Goal: Task Accomplishment & Management: Manage account settings

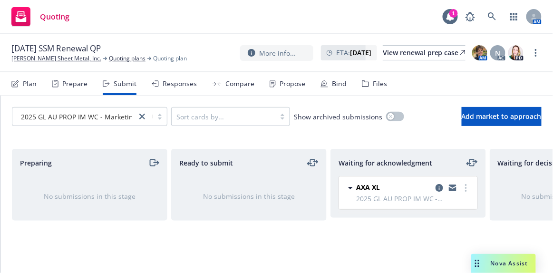
scroll to position [216, 0]
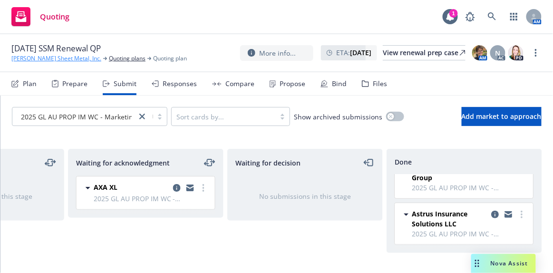
click at [37, 59] on link "[PERSON_NAME] Sheet Metal, Inc." at bounding box center [56, 58] width 90 height 9
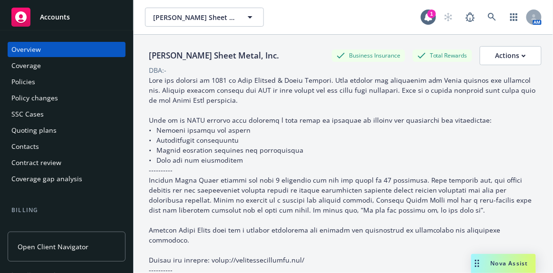
click at [51, 21] on div "Accounts" at bounding box center [66, 17] width 110 height 19
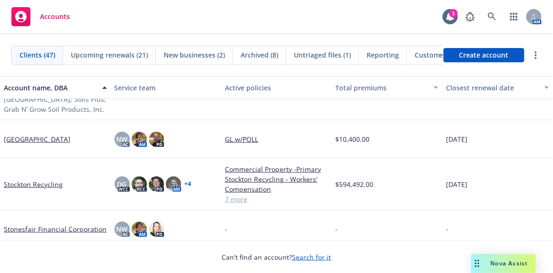
scroll to position [1514, 0]
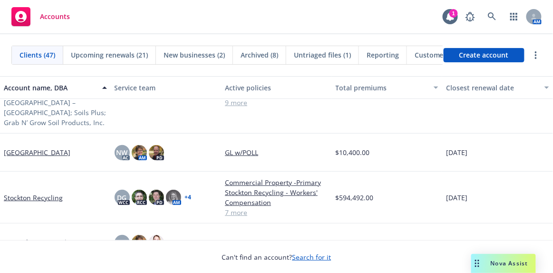
click at [39, 193] on link "Stockton Recycling" at bounding box center [33, 198] width 59 height 10
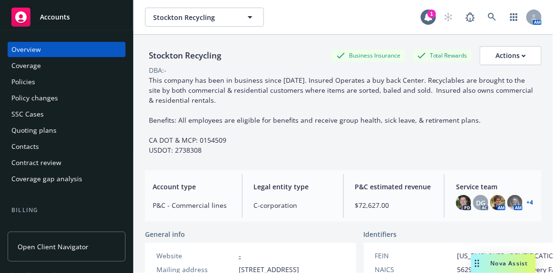
click at [47, 100] on div "Policy changes" at bounding box center [34, 97] width 47 height 15
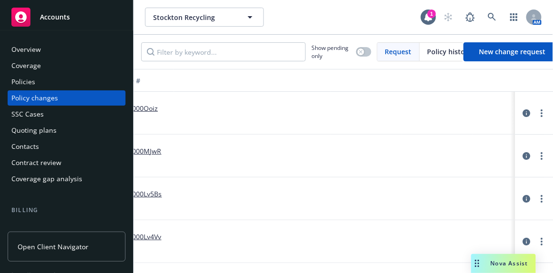
scroll to position [0, 572]
click at [523, 242] on icon "circleInformation" at bounding box center [527, 242] width 8 height 8
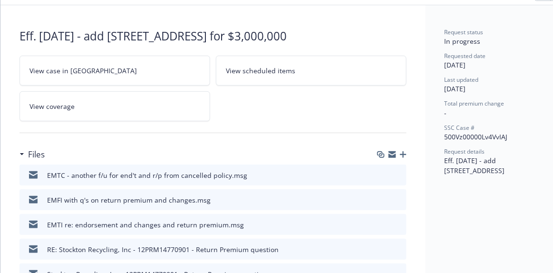
scroll to position [63, 0]
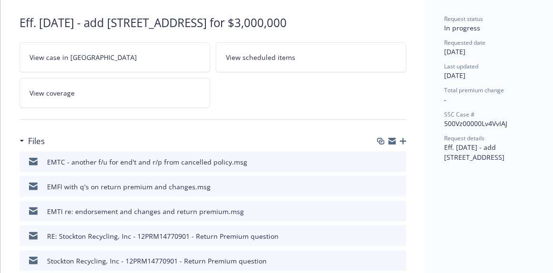
click at [405, 138] on icon "button" at bounding box center [403, 141] width 7 height 7
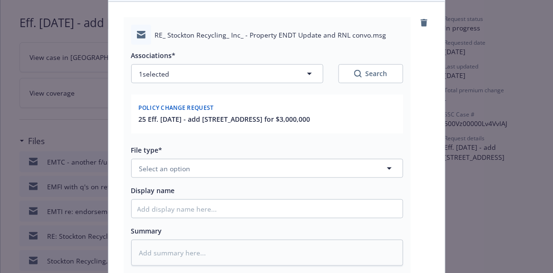
scroll to position [86, 0]
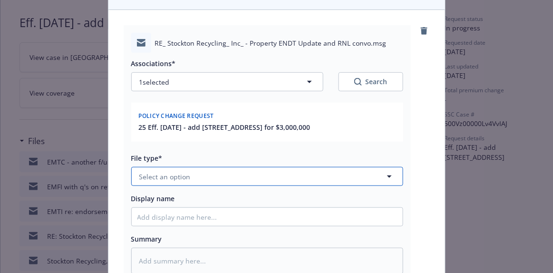
click at [236, 180] on button "Select an option" at bounding box center [267, 176] width 272 height 19
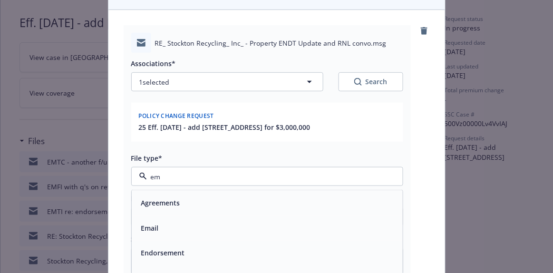
type input "ema"
click at [180, 216] on div "Email" at bounding box center [267, 202] width 271 height 25
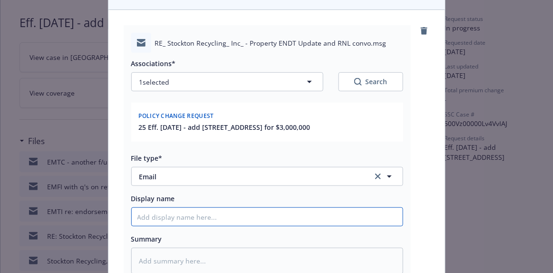
click at [179, 226] on input "Display name" at bounding box center [267, 217] width 271 height 18
type textarea "x"
type input "E"
type textarea "x"
type input "EF"
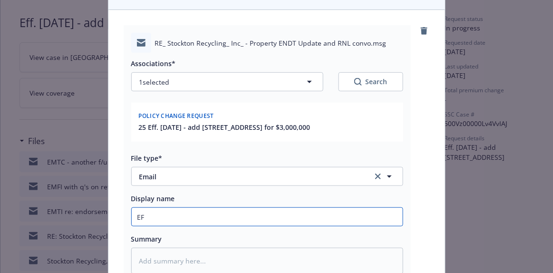
type textarea "x"
type input "EF="
type textarea "x"
type input "EF"
type textarea "x"
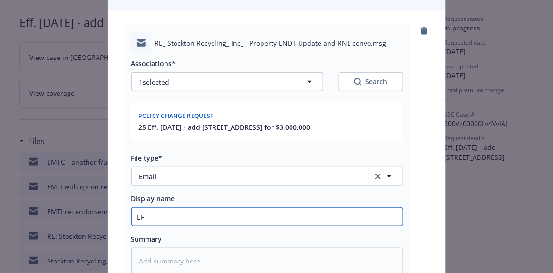
type input "E"
type textarea "x"
type input "EM"
type textarea "x"
type input "EMF"
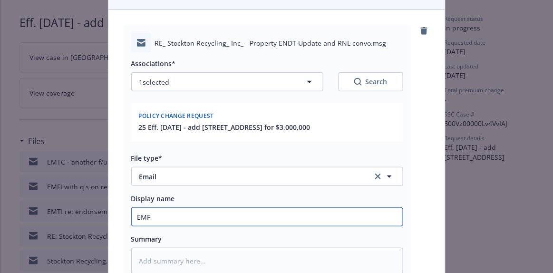
type textarea "x"
type input "EMFC"
type textarea "x"
type input "EMFC"
type textarea "x"
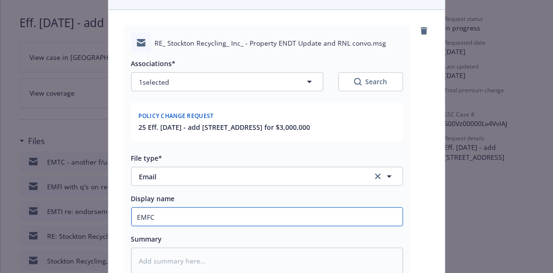
type input "EMFC -"
type textarea "x"
type input "EMFC -"
type textarea "x"
type input "EMFC - e"
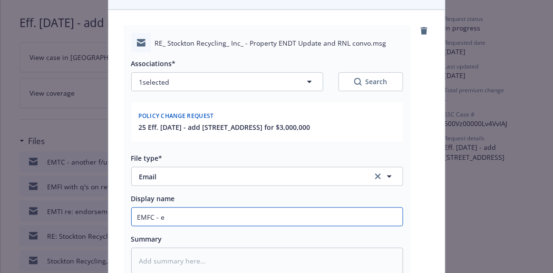
type textarea "x"
type input "EMFC -"
type textarea "x"
type input "EMFC - r"
type textarea "x"
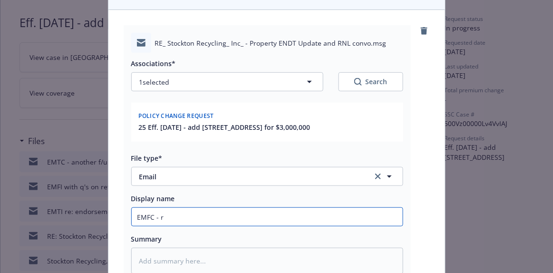
type input "EMFC - re"
type textarea "x"
type input "EMFC - rec"
type textarea "x"
type input "EMFC - rec'"
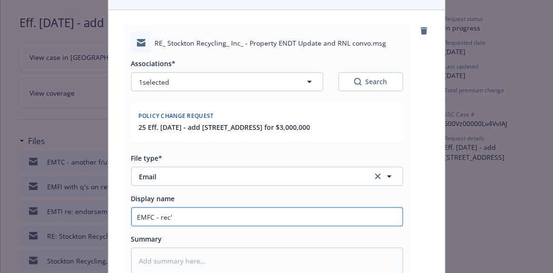
type textarea "x"
type input "EMFC - rec'd"
type textarea "x"
type input "EMFC - rec'd"
type textarea "x"
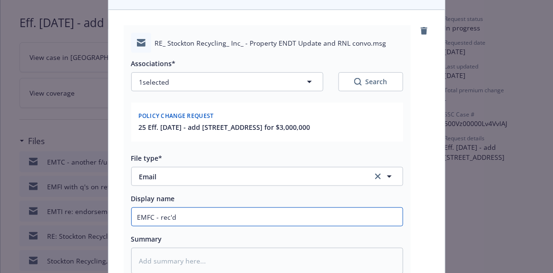
type input "EMFC - rec'd a"
type textarea "x"
type input "EMFC - rec'd an"
type textarea "x"
type input "EMFC - rec'd ano"
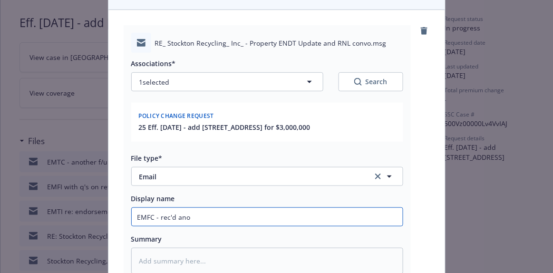
type textarea "x"
type input "EMFC - rec'd anot"
type textarea "x"
type input "EMFC - rec'd anoth"
type textarea "x"
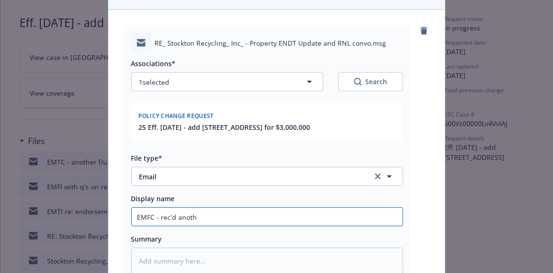
type input "EMFC - rec'd anothe"
type textarea "x"
type input "EMFC - rec'd another"
type textarea "x"
type input "EMFC - rec'd another"
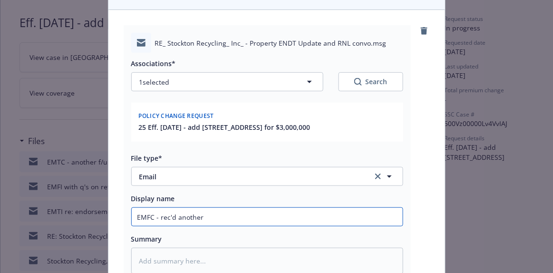
type textarea "x"
type input "EMFC - rec'd another i"
type textarea "x"
type input "EMFC - rec'd another in"
type textarea "x"
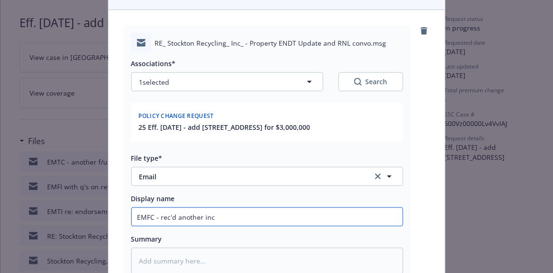
type input "EMFC - rec'd another inco"
type textarea "x"
type input "EMFC - rec'd another incor"
type textarea "x"
type input "EMFC - rec'd another incorr"
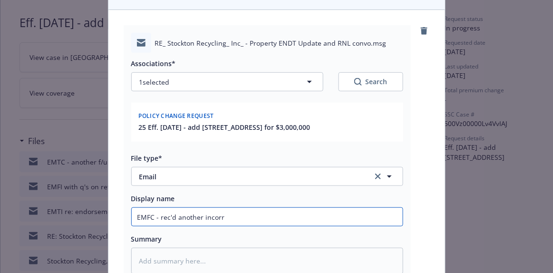
type textarea "x"
type input "EMFC - rec'd another incorre"
type textarea "x"
type input "EMFC - rec'd another incorrec"
type textarea "x"
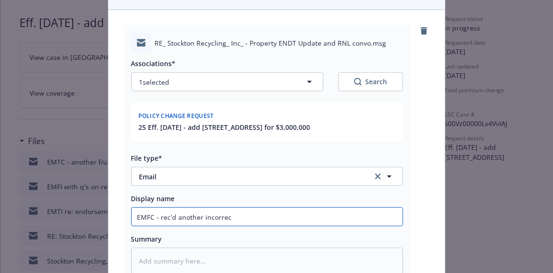
type input "EMFC - rec'd another incorrecr"
type textarea "x"
type input "EMFC - rec'd another incorrecr"
type textarea "x"
type input "EMFC - rec'd another incorrecr"
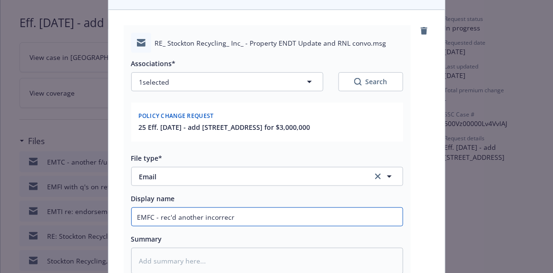
type textarea "x"
type input "EMFC - rec'd another incorrec"
type textarea "x"
type input "EMFC - rec'd another incorrect"
type textarea "x"
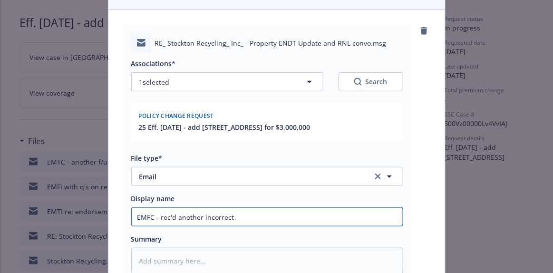
type input "EMFC - rec'd another incorrect"
type textarea "x"
type input "EMFC - rec'd another incorrect e"
type textarea "x"
type input "EMFC - rec'd another incorrect en"
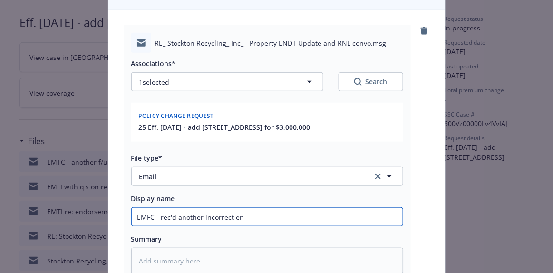
type textarea "x"
type input "EMFC - rec'd another incorrect endo"
type textarea "x"
type input "EMFC - rec'd another incorrect endor"
type textarea "x"
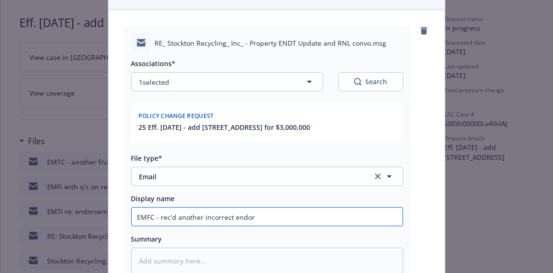
type input "EMFC - rec'd another incorrect endors"
type textarea "x"
type input "EMFC - rec'd another incorrect endorse"
type textarea "x"
type input "EMFC - rec'd another incorrect endorsem"
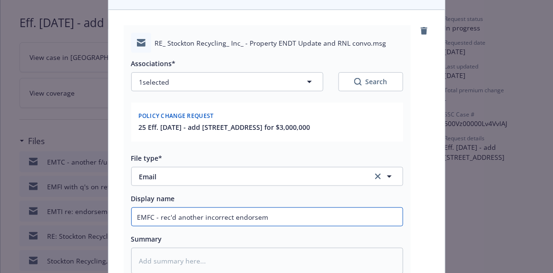
type textarea "x"
type input "EMFC - rec'd another incorrect endorseme"
type textarea "x"
type input "EMFC - rec'd another incorrect endorsemen"
type textarea "x"
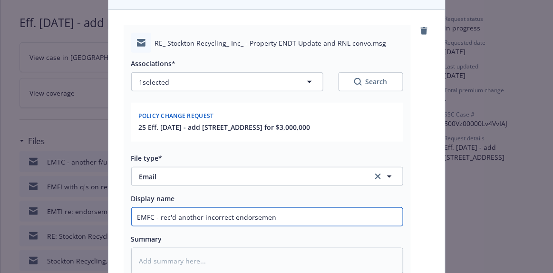
type input "EMFC - rec'd another incorrect endorsement"
type textarea "x"
type input "EMFC - rec'd another incorrect endorsement"
type textarea "x"
type input "EMFC - rec'd another incorrect endorsement f"
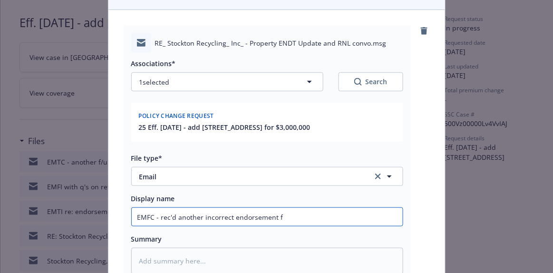
type textarea "x"
type input "EMFC - rec'd another incorrect endorsement fr"
type textarea "x"
type input "EMFC - rec'd another incorrect endorsement fro"
type textarea "x"
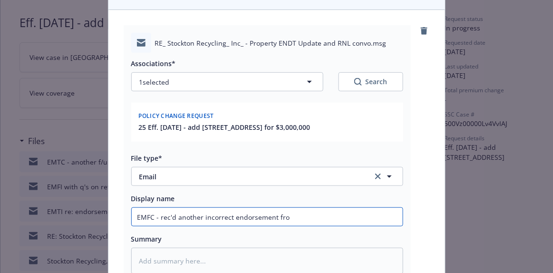
type input "EMFC - rec'd another incorrect endorsement from"
type textarea "x"
type input "EMFC - rec'd another incorrect endorsement from"
type textarea "x"
type input "EMFC - rec'd another incorrect endorsement from t"
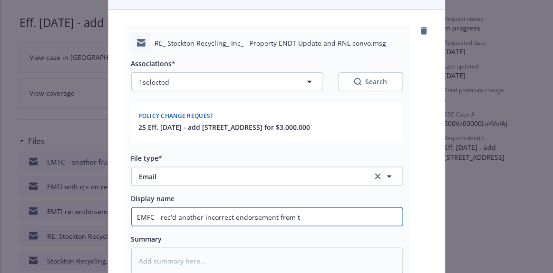
type textarea "x"
type input "EMFC - rec'd another incorrect endorsement from th"
type textarea "x"
type input "EMFC - rec'd another incorrect endorsement from the"
type textarea "x"
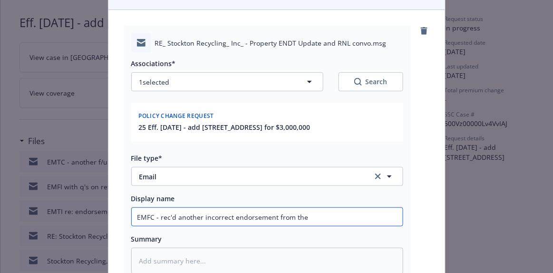
type input "EMFC - rec'd another incorrect endorsement from the"
type textarea "x"
type input "EMFC - rec'd another incorrect endorsement from the c"
type textarea "x"
type input "EMFC - rec'd another incorrect endorsement from the ca"
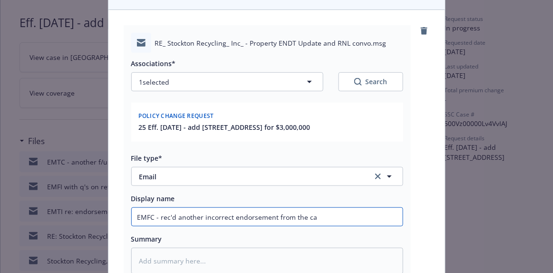
type textarea "x"
type input "EMFC - rec'd another incorrect endorsement from the car"
type textarea "x"
type input "EMFC - rec'd another incorrect endorsement from the carr"
type textarea "x"
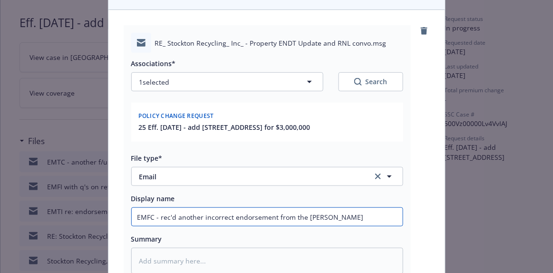
type input "EMFC - rec'd another incorrect endorsement from the carri"
type textarea "x"
type input "EMFC - rec'd another incorrect endorsement from the carrie"
type textarea "x"
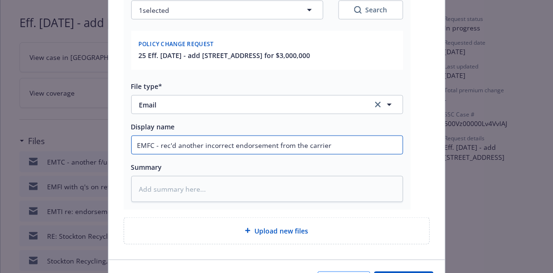
scroll to position [226, 0]
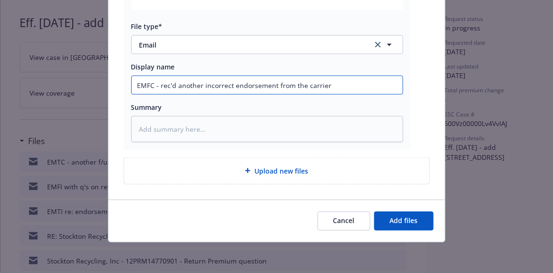
type input "EMFC - rec'd another incorrect endorsement from the carrier"
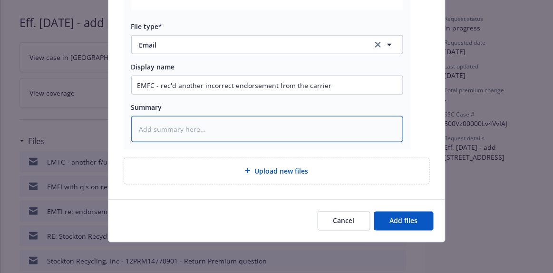
click at [148, 126] on textarea at bounding box center [267, 129] width 272 height 26
paste textarea "We cannot keep reporting back to the client that the carrier has not provided u…"
type textarea "x"
type textarea "We cannot keep reporting back to the client that the carrier has not provided u…"
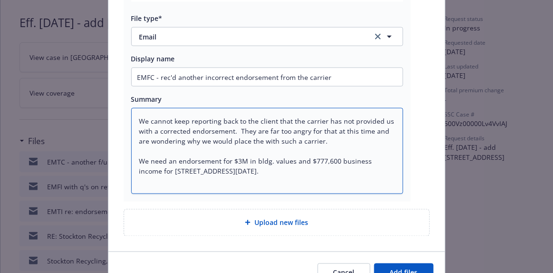
type textarea "x"
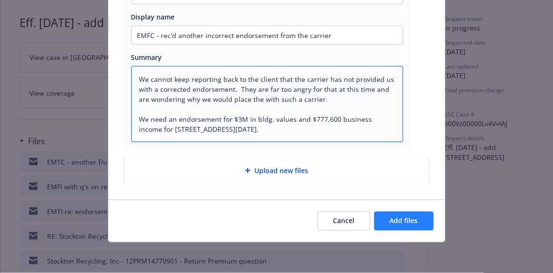
type textarea "We cannot keep reporting back to the client that the carrier has not provided u…"
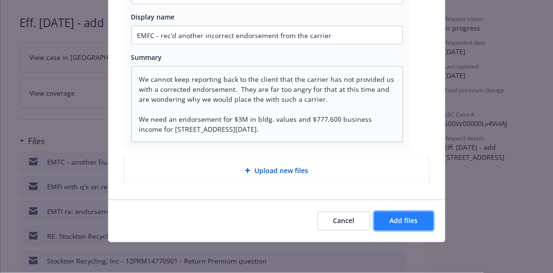
click at [414, 230] on button "Add files" at bounding box center [403, 221] width 59 height 19
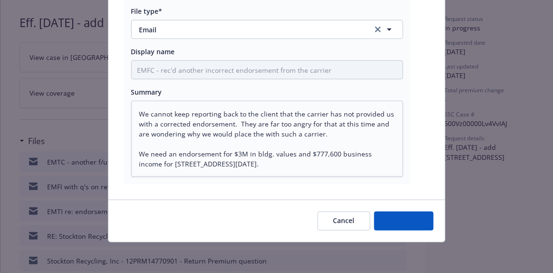
type textarea "x"
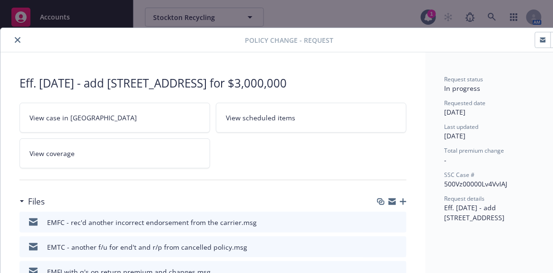
scroll to position [0, 0]
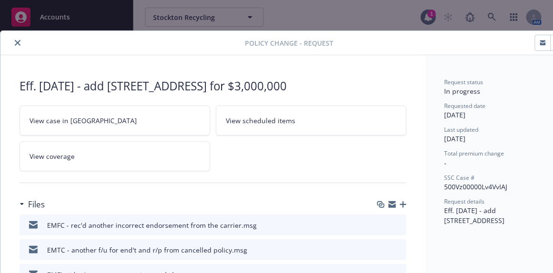
click at [21, 39] on button "close" at bounding box center [17, 42] width 11 height 11
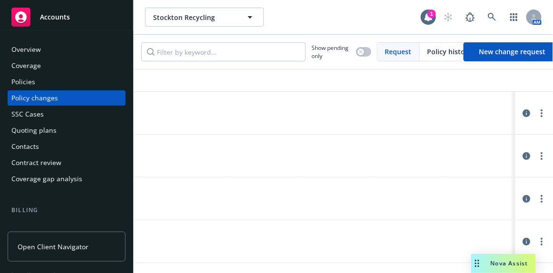
click at [68, 18] on span "Accounts" at bounding box center [55, 17] width 30 height 8
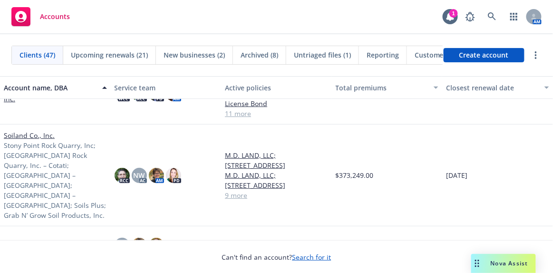
scroll to position [1470, 0]
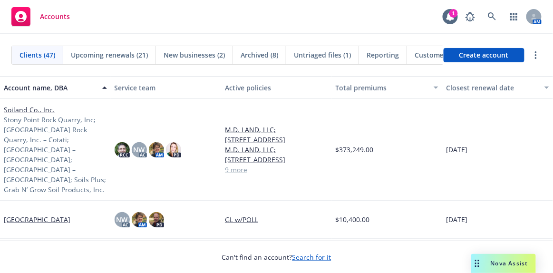
click at [59, 215] on link "St. Helena Unified School District" at bounding box center [37, 220] width 67 height 10
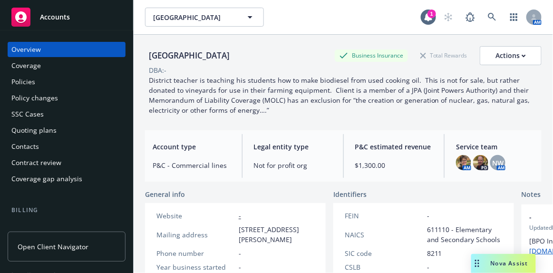
click at [55, 133] on div "Quoting plans" at bounding box center [66, 130] width 110 height 15
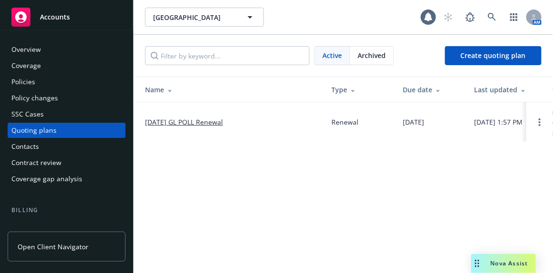
click at [177, 120] on link "11/17/25 GL POLL Renewal" at bounding box center [184, 122] width 78 height 10
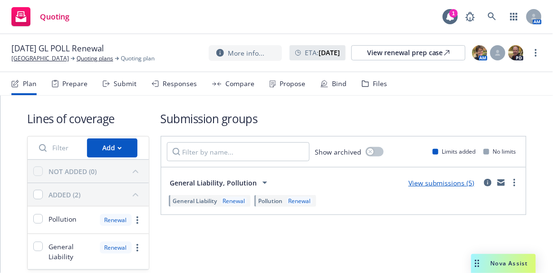
click at [430, 182] on link "View submissions (5)" at bounding box center [442, 182] width 66 height 9
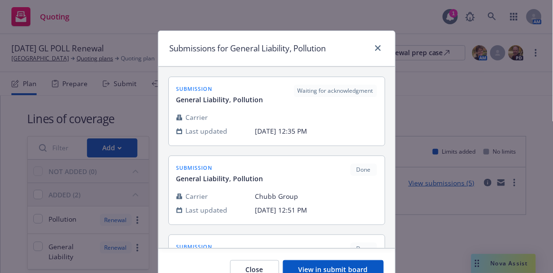
click at [319, 267] on button "View in submit board" at bounding box center [333, 269] width 101 height 19
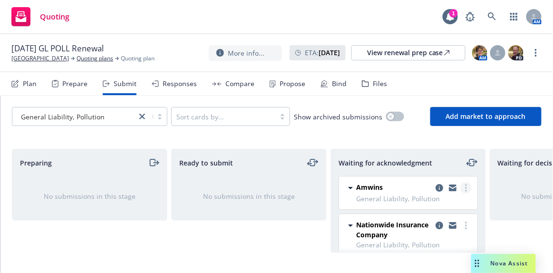
click at [462, 186] on link "more" at bounding box center [466, 187] width 11 height 11
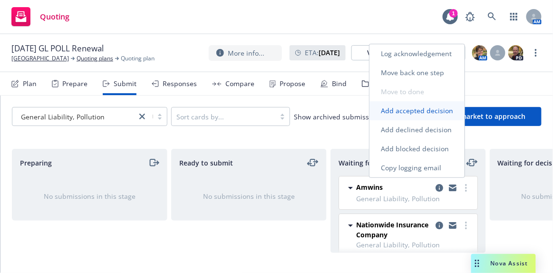
click at [432, 109] on span "Add accepted decision" at bounding box center [417, 110] width 95 height 9
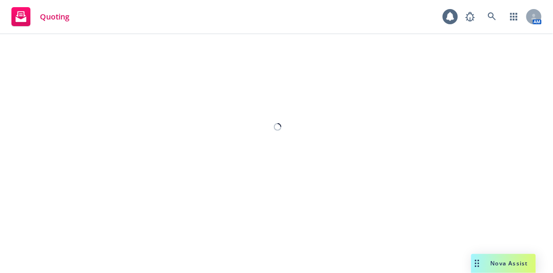
select select "12"
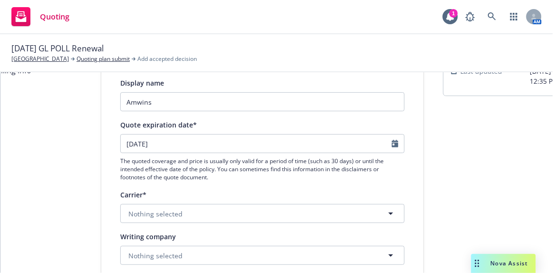
scroll to position [173, 0]
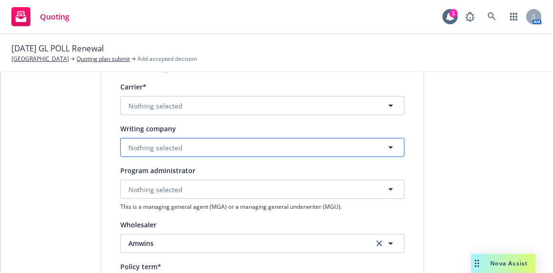
click at [264, 144] on button "Nothing selected" at bounding box center [262, 147] width 285 height 19
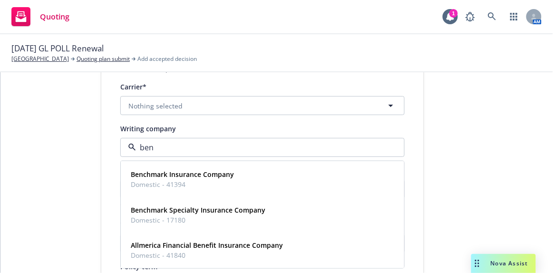
type input "benc"
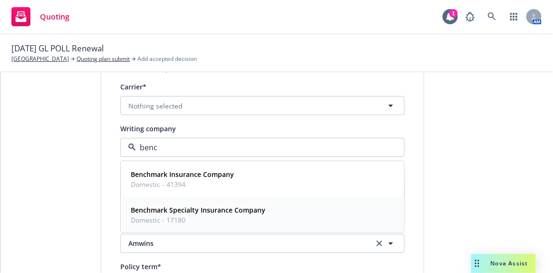
click at [167, 214] on span "Benchmark Specialty Insurance Company" at bounding box center [198, 210] width 135 height 10
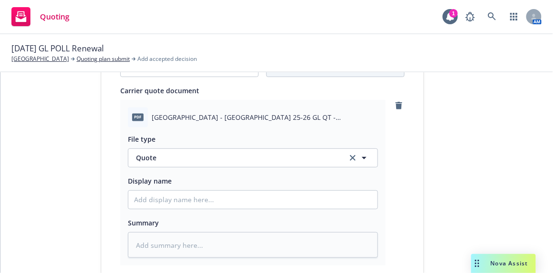
scroll to position [519, 0]
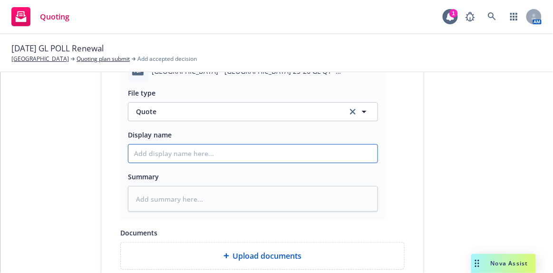
click at [211, 147] on input "Display name" at bounding box center [252, 154] width 249 height 18
type textarea "x"
type input "B"
type textarea "x"
type input "Ben"
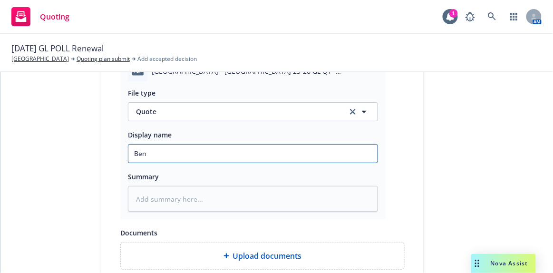
type textarea "x"
type input "Benc"
type textarea "x"
type input "Bench"
type textarea "x"
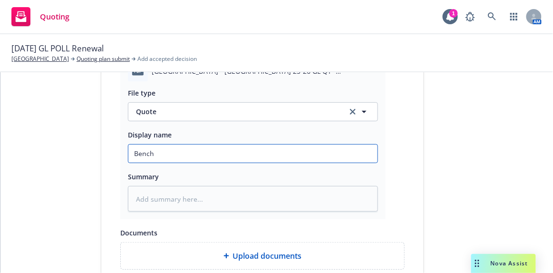
type input "Bencha"
type textarea "x"
type input "Benchar"
type textarea "x"
type input "Bencha"
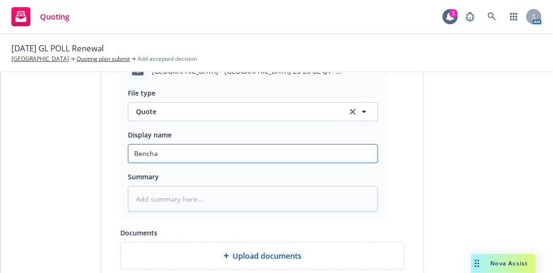
type textarea "x"
type input "Bench"
type textarea "x"
type input "Benchm"
type textarea "x"
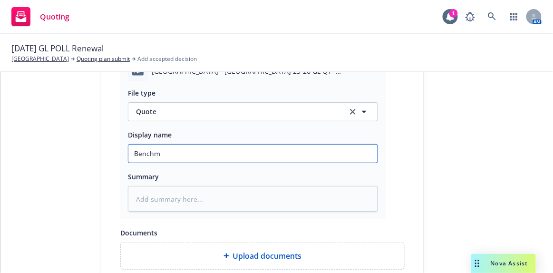
type input "Benchma"
type textarea "x"
type input "Benchmark"
type textarea "x"
type input "Benchmark"
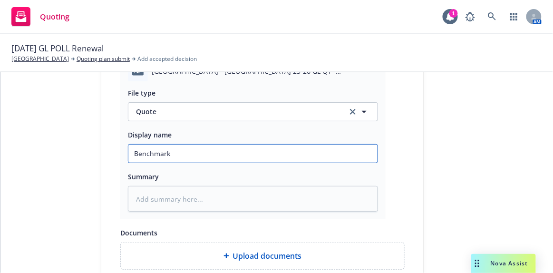
type textarea "x"
type input "Benchmark q"
type textarea "x"
type input "Benchmark quo"
type textarea "x"
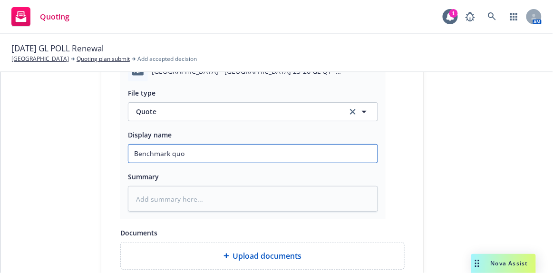
type input "Benchmark quot"
type textarea "x"
type input "Benchmark quote"
type textarea "x"
type input "Benchmark quoted"
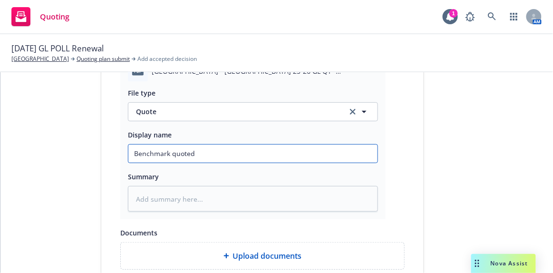
type textarea "x"
type input "Benchmark quoted"
type textarea "x"
type input "Benchmark quoted $"
click at [207, 150] on input "Benchmark quoted $" at bounding box center [252, 154] width 249 height 18
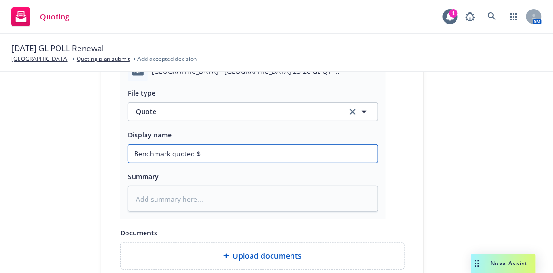
type textarea "x"
type input "Benchmark quoted $1"
type textarea "x"
type input "Benchmark quoted $12"
type textarea "x"
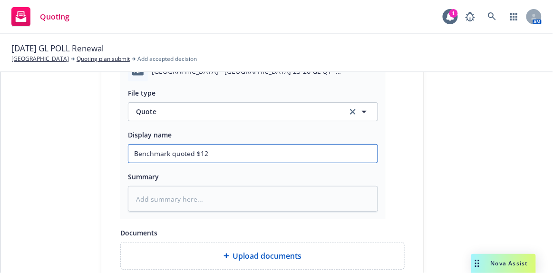
type input "Benchmark quoted $12,"
type textarea "x"
type input "Benchmark quoted $12,0"
type textarea "x"
type input "Benchmark quoted $12,040"
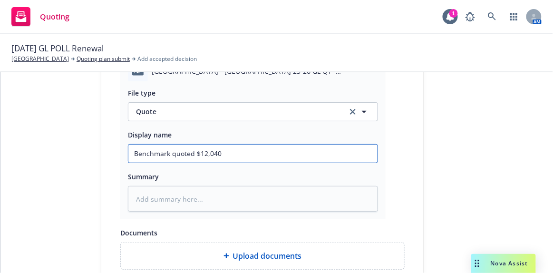
type textarea "x"
type input "Benchmark quoted $12,040."
type textarea "x"
type input "Benchmark quoted $12,040.4"
type textarea "x"
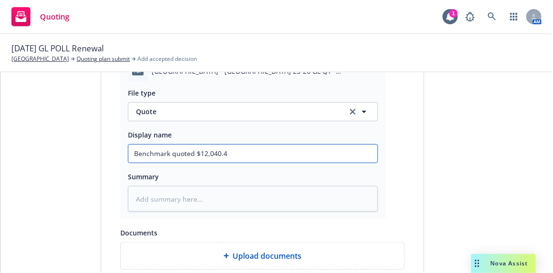
type input "Benchmark quoted $12,040.44"
type textarea "x"
type input "Benchmark quoted $12,040.44"
type textarea "x"
type input "Benchmark quoted $12,040.44 a"
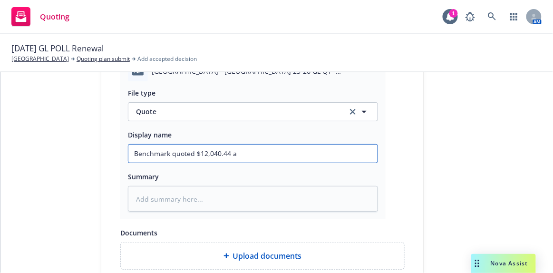
type textarea "x"
type input "Benchmark quoted $12,040.44 al"
type textarea "x"
type input "Benchmark quoted $12,040.44 all"
type textarea "x"
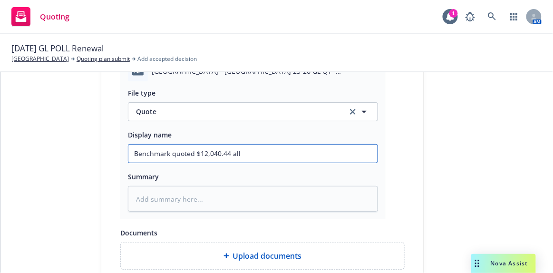
type input "Benchmark quoted $12,040.44 all"
type textarea "x"
type input "Benchmark quoted $12,040.44 all i"
type textarea "x"
type input "Benchmark quoted $12,040.44 all in"
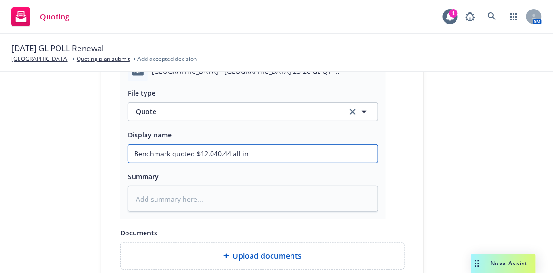
type textarea "x"
type input "Benchmark quoted $12,040.44 all in"
type textarea "x"
type input "Benchmark quoted $12,040.44 all in @"
type textarea "x"
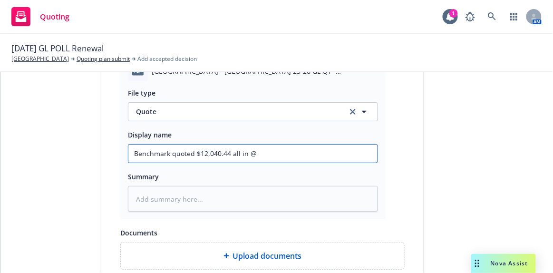
type input "Benchmark quoted $12,040.44 all in @"
type textarea "x"
type input "Benchmark quoted $12,040.44 all in @ 1"
type textarea "x"
type input "Benchmark quoted $12,040.44 all in @ 12"
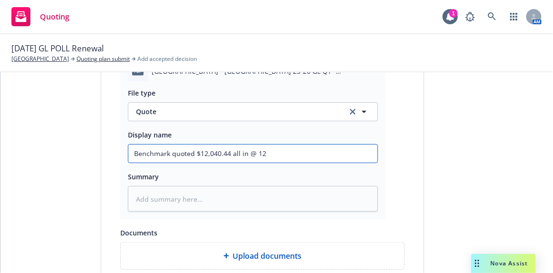
type textarea "x"
type input "Benchmark quoted $12,040.44 all in @ 12."
type textarea "x"
type input "Benchmark quoted $12,040.44 all in @ 12.5"
type textarea "x"
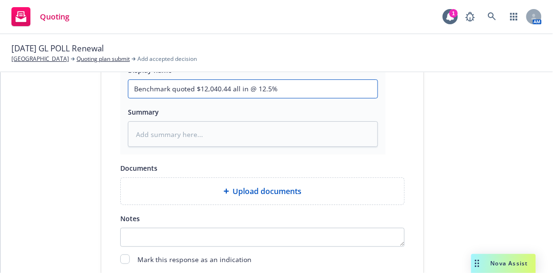
scroll to position [658, 0]
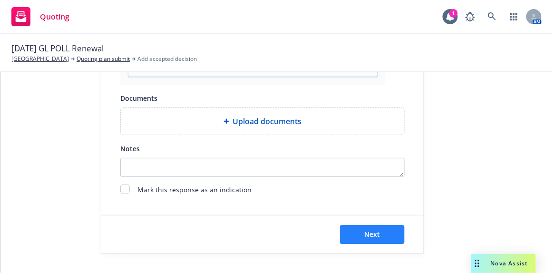
type input "Benchmark quoted $12,040.44 all in @ 12.5%"
click at [385, 228] on button "Next" at bounding box center [372, 234] width 65 height 19
type textarea "x"
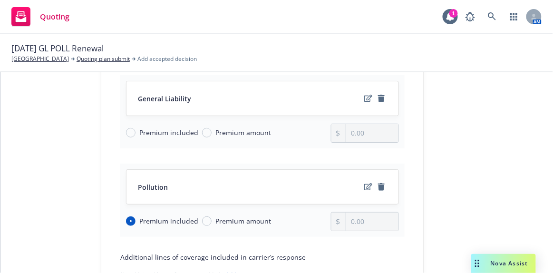
scroll to position [129, 0]
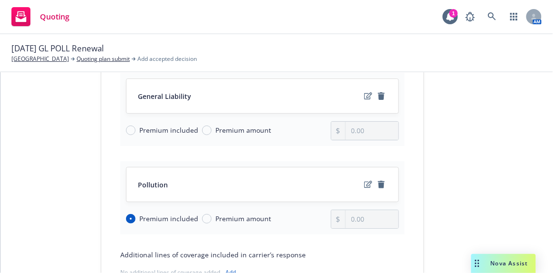
click at [230, 126] on span "Premium amount" at bounding box center [244, 130] width 56 height 10
click at [212, 126] on input "Premium amount" at bounding box center [207, 131] width 10 height 10
radio input "true"
drag, startPoint x: 367, startPoint y: 130, endPoint x: 291, endPoint y: 130, distance: 75.7
click at [291, 130] on div "Premium included Premium amount 0.00" at bounding box center [262, 130] width 273 height 19
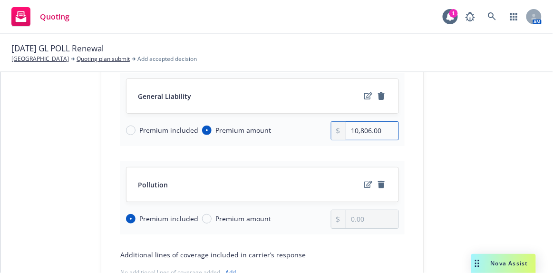
scroll to position [250, 0]
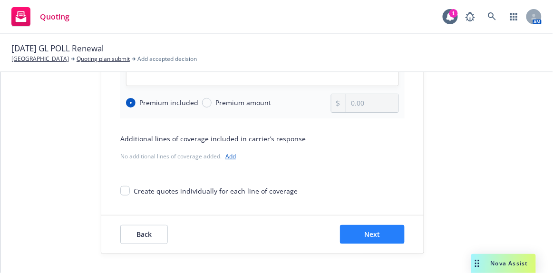
type input "10,806.00"
click at [380, 227] on button "Next" at bounding box center [372, 234] width 65 height 19
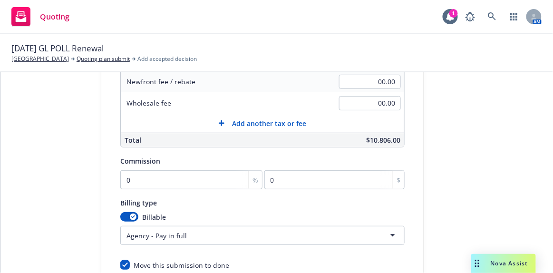
scroll to position [0, 0]
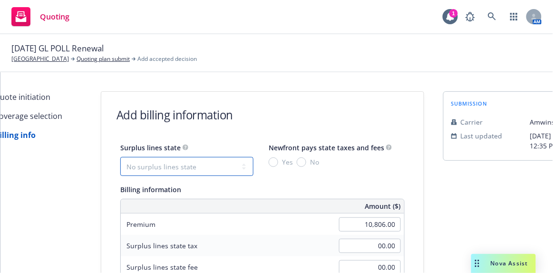
click at [194, 165] on select "No surplus lines state Alaska Alabama Arkansas Arizona California Colorado Conn…" at bounding box center [186, 166] width 133 height 19
select select "CA"
click at [120, 157] on select "No surplus lines state Alaska Alabama Arkansas Arizona California Colorado Conn…" at bounding box center [186, 166] width 133 height 19
type input "324.18"
type input "19.45"
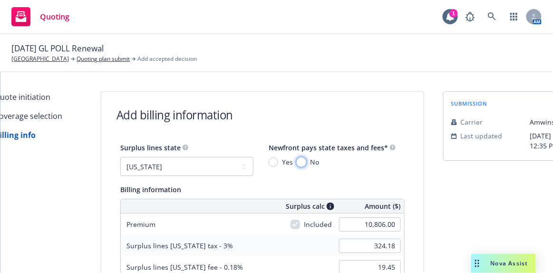
click at [297, 165] on input "No" at bounding box center [302, 163] width 10 height 10
radio input "true"
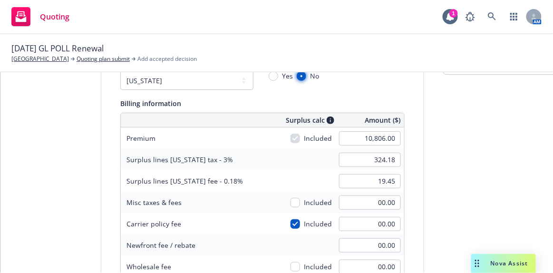
scroll to position [129, 0]
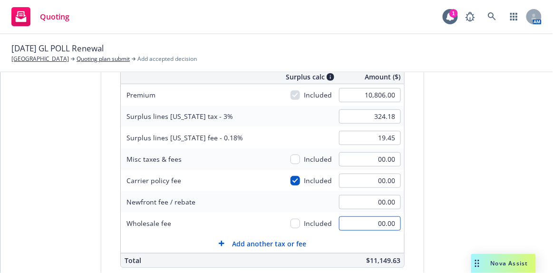
click at [379, 222] on input "00.00" at bounding box center [370, 224] width 62 height 14
type input "540.00"
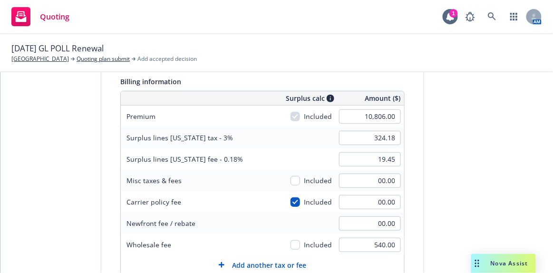
scroll to position [86, 0]
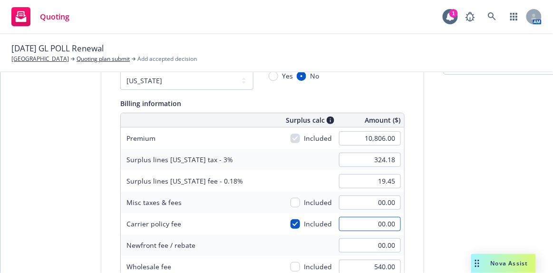
click at [382, 219] on input "00.00" at bounding box center [370, 224] width 62 height 14
type input "340"
type input "334.38"
type input "20.06"
type input "340.00"
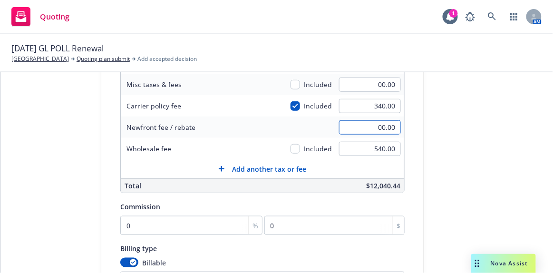
scroll to position [216, 0]
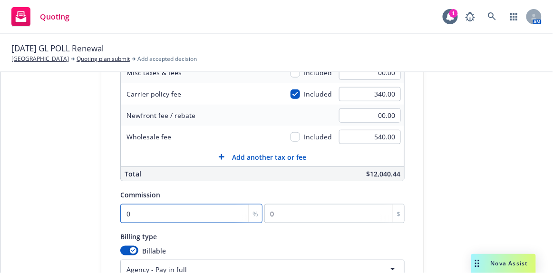
click at [141, 212] on input "0" at bounding box center [191, 213] width 142 height 19
type input "1"
type input "108.06"
type input "12"
type input "1296.72"
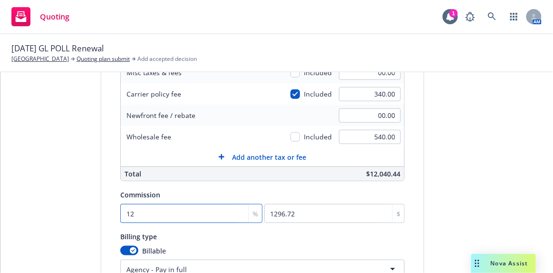
type input "12.5"
type input "1350.75"
type input "12.5"
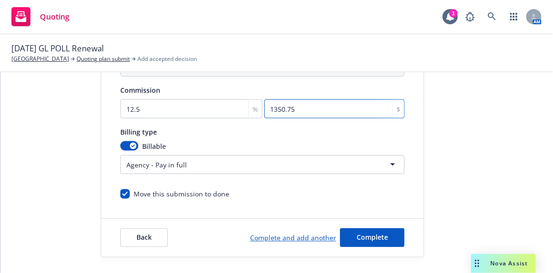
scroll to position [329, 0]
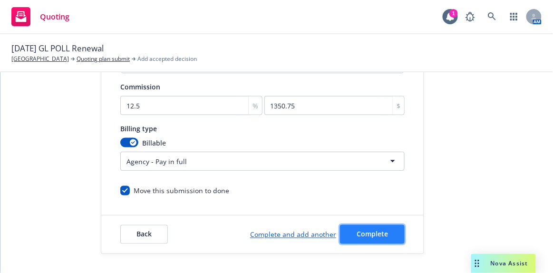
click at [358, 231] on span "Complete" at bounding box center [372, 234] width 31 height 9
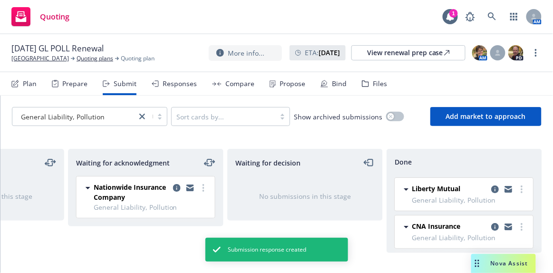
scroll to position [80, 0]
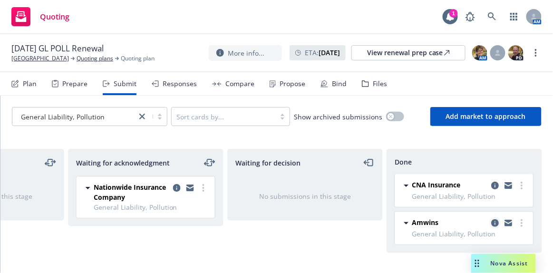
click at [492, 219] on icon "copy logging email" at bounding box center [496, 223] width 8 height 8
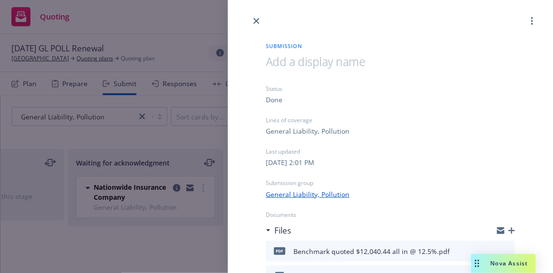
click at [509, 231] on icon "button" at bounding box center [512, 230] width 7 height 7
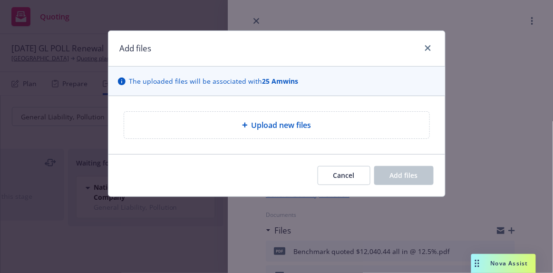
click at [314, 127] on div "Upload new files" at bounding box center [277, 124] width 290 height 11
type textarea "x"
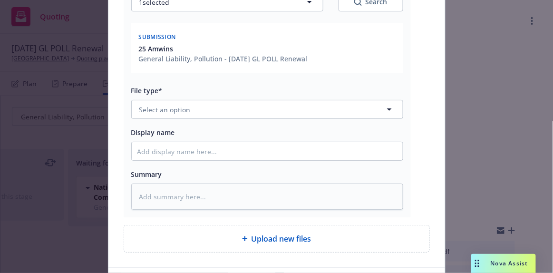
scroll to position [173, 0]
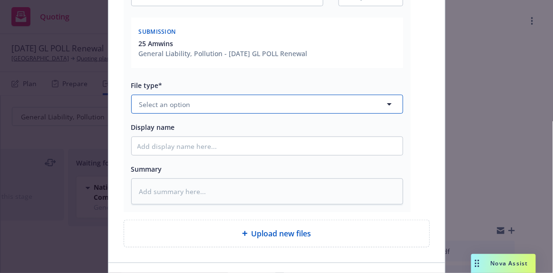
click at [209, 109] on button "Select an option" at bounding box center [267, 104] width 272 height 19
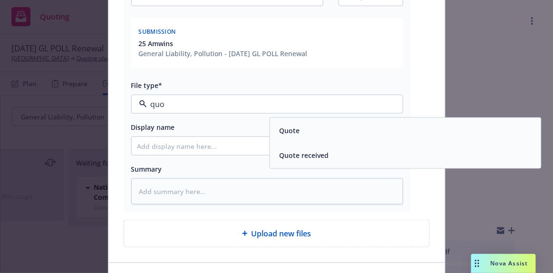
type input "quot"
drag, startPoint x: 362, startPoint y: 152, endPoint x: 347, endPoint y: 151, distance: 14.8
click at [361, 152] on div "Quote received" at bounding box center [406, 156] width 260 height 14
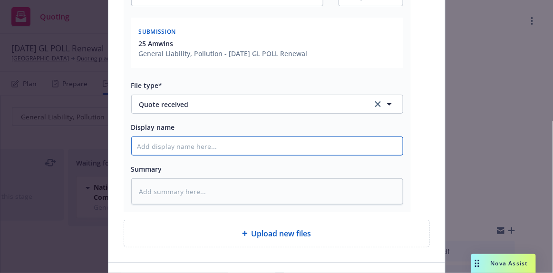
click at [183, 146] on input "Display name" at bounding box center [267, 146] width 271 height 18
type textarea "x"
type input "em"
type textarea "x"
type input "emF"
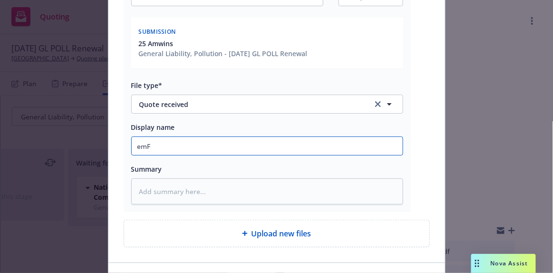
type textarea "x"
type input "emFC"
type textarea "x"
type input "emFC"
type textarea "x"
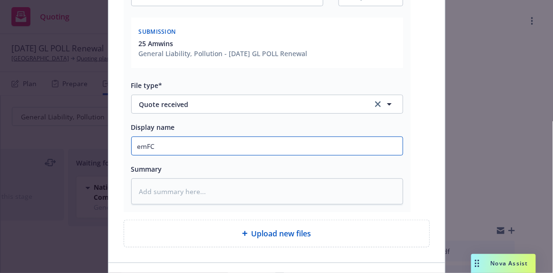
type input "emFC -"
type textarea "x"
type input "emFC -"
type textarea "x"
type input "emFC -"
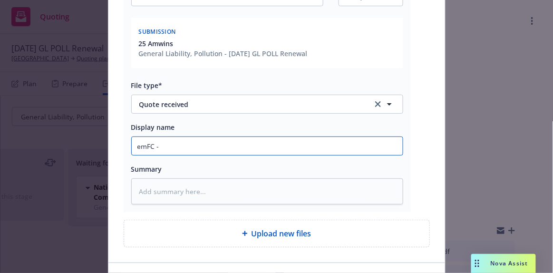
type textarea "x"
type input "emFC"
type textarea "x"
type input "emFC"
type textarea "x"
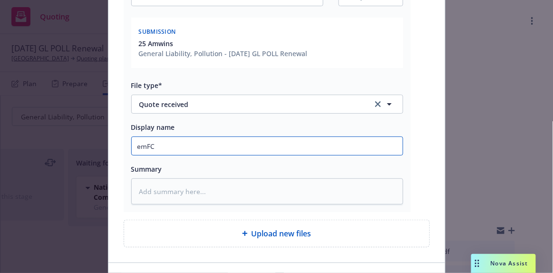
type input "emF"
type textarea "x"
type input "em"
type textarea "x"
type input "e"
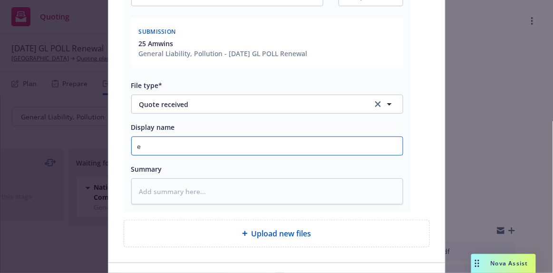
type textarea "x"
type input "E"
type textarea "x"
type input "EM"
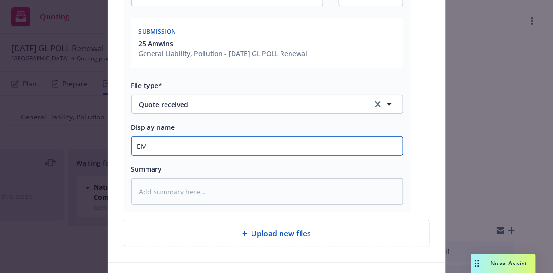
type textarea "x"
type input "EMF"
type textarea "x"
type input "EMFC"
type textarea "x"
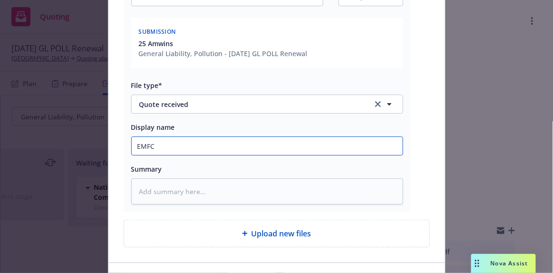
type input "EMFC"
type textarea "x"
type input "EMFC -"
type textarea "x"
type input "EMFC -"
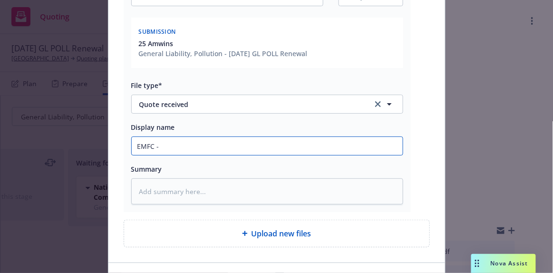
type textarea "x"
type input "EMFC - A"
type textarea "x"
type input "EMFC - Am"
type textarea "x"
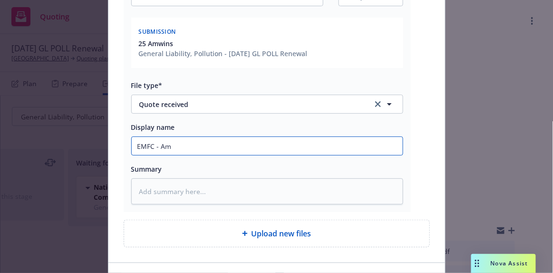
type input "EMFC - AmW"
type textarea "x"
type input "EMFC - AmWi"
type textarea "x"
type input "EMFC - AmWin"
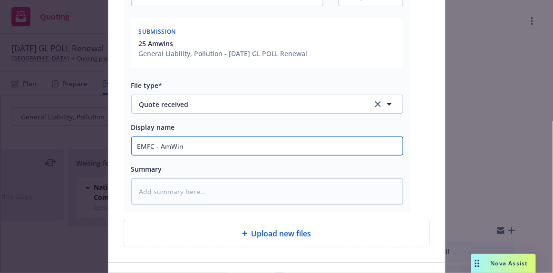
type textarea "x"
type input "EMFC - AmWins"
type textarea "x"
type input "EMFC - AmWins"
type textarea "x"
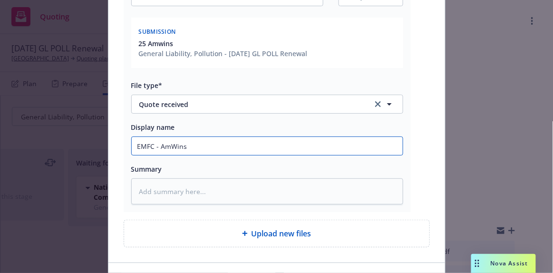
type input "EMFC - AmWins p"
type textarea "x"
type input "EMFC - AmWins pr"
type textarea "x"
type input "EMFC - AmWins pro"
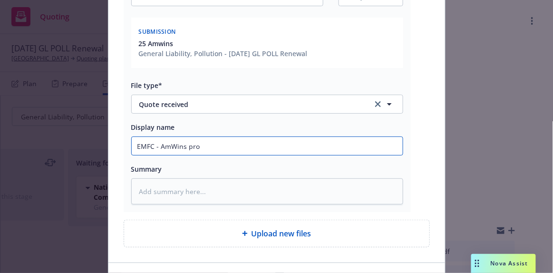
type textarea "x"
type input "EMFC - AmWins prov"
type textarea "x"
type input "EMFC - AmWins provi"
type textarea "x"
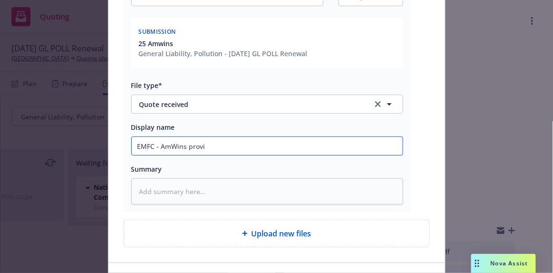
type input "EMFC - AmWins provid"
type textarea "x"
type input "EMFC - AmWins provide"
type textarea "x"
type input "EMFC - AmWins provides"
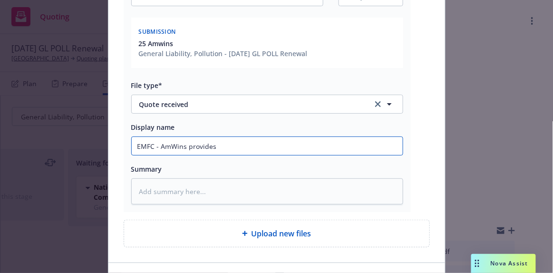
type textarea "x"
type input "EMFC - AmWins provides"
type textarea "x"
type input "EMFC - AmWins provides r"
type textarea "x"
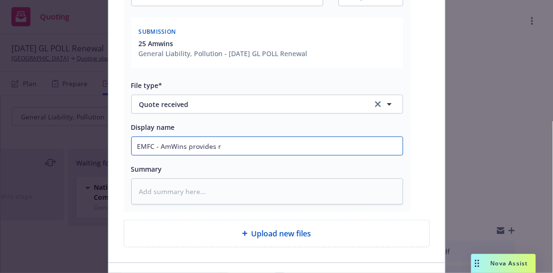
type input "EMFC - AmWins provides re"
type textarea "x"
type input "EMFC - AmWins provides ren"
type textarea "x"
type input "EMFC - AmWins provides rene"
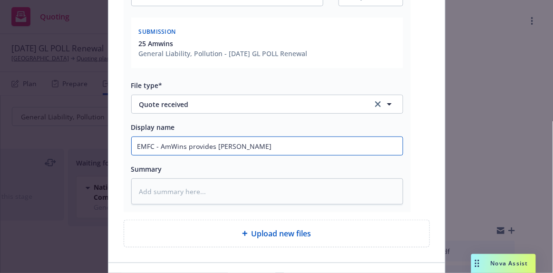
type textarea "x"
type input "EMFC - AmWins provides renew"
type textarea "x"
type input "EMFC - AmWins provides renewal"
type textarea "x"
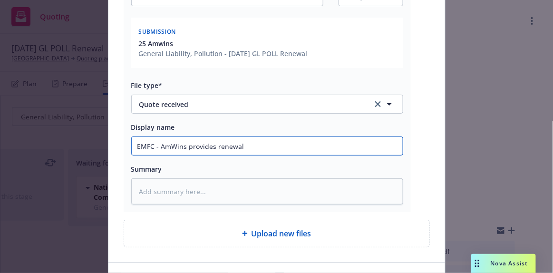
type input "EMFC - AmWins provides renewal"
type textarea "x"
type input "EMFC - AmWins provides renewal q"
type textarea "x"
type input "EMFC - AmWins provides renewal qu"
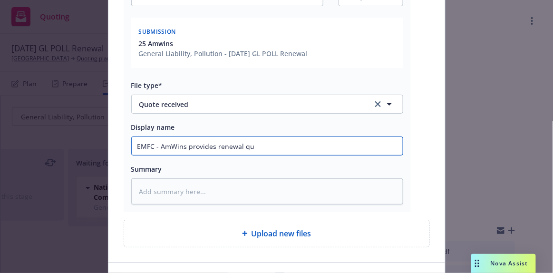
type textarea "x"
type input "EMFC - AmWins provides renewal quo"
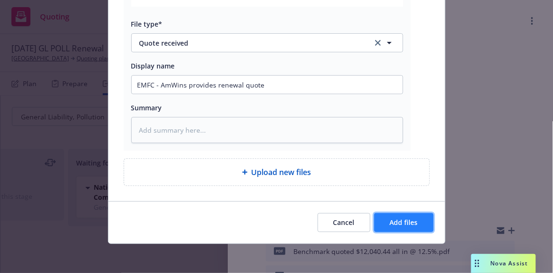
click at [401, 224] on span "Add files" at bounding box center [404, 222] width 28 height 9
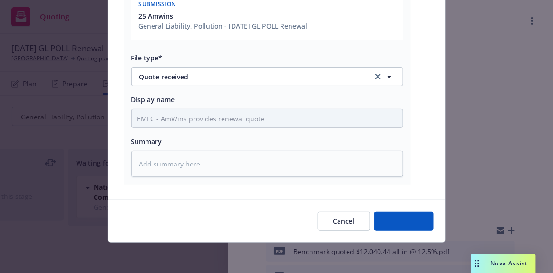
scroll to position [199, 0]
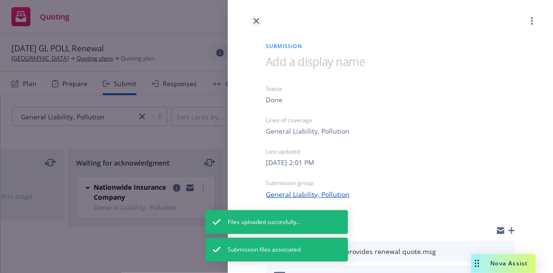
click at [256, 20] on icon "close" at bounding box center [257, 21] width 6 height 6
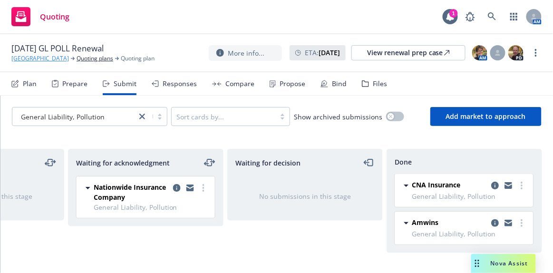
click at [46, 59] on link "St. Helena Unified School District" at bounding box center [40, 58] width 58 height 9
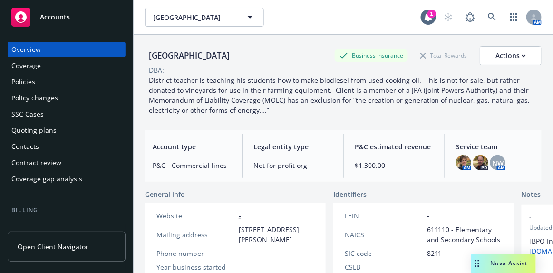
click at [50, 13] on span "Accounts" at bounding box center [55, 17] width 30 height 8
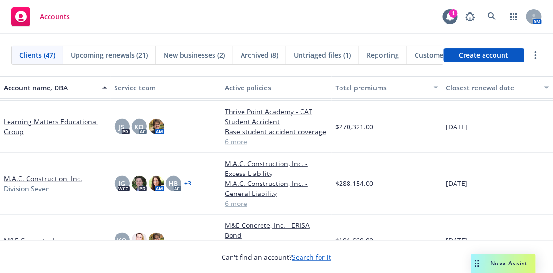
scroll to position [822, 0]
click at [41, 176] on link "M.A.C. Construction, Inc." at bounding box center [43, 178] width 79 height 10
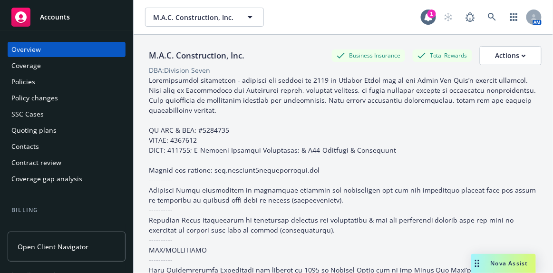
click at [44, 127] on div "Quoting plans" at bounding box center [33, 130] width 45 height 15
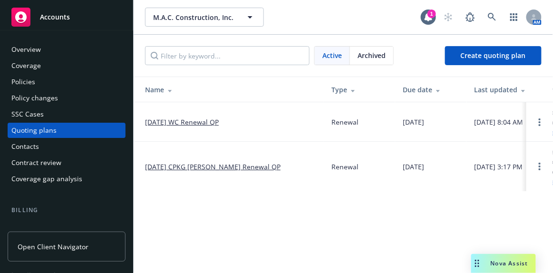
click at [189, 121] on link "[DATE] WC Renewal QP" at bounding box center [182, 122] width 74 height 10
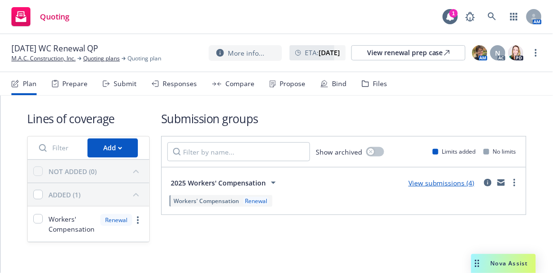
click at [290, 80] on div "Propose" at bounding box center [293, 84] width 26 height 8
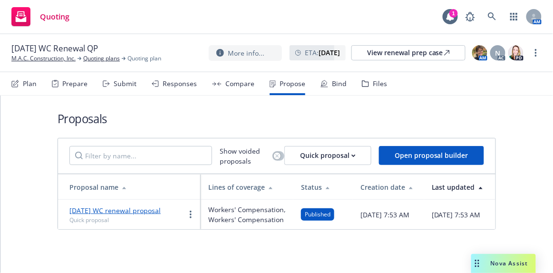
drag, startPoint x: 176, startPoint y: 216, endPoint x: 380, endPoint y: 154, distance: 213.3
click at [401, 141] on div "Show voided proposals Quick proposal Open proposal builder Proposal name Lines …" at bounding box center [277, 184] width 439 height 92
click at [189, 220] on link "more" at bounding box center [190, 214] width 11 height 11
click at [166, 229] on td "10/1/2025 WC renewal proposal Quick proposal" at bounding box center [129, 215] width 143 height 30
click at [115, 215] on link "10/1/2025 WC renewal proposal" at bounding box center [114, 210] width 91 height 9
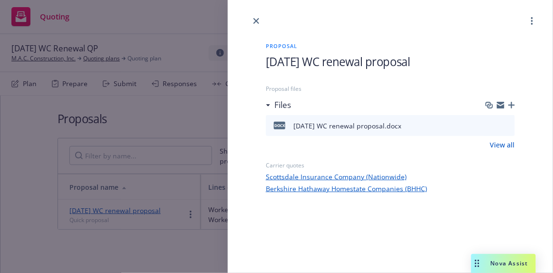
click at [516, 114] on div "Proposal 10/1/2025 WC renewal proposal Proposal files Files docx 10/1/2025 WC r…" at bounding box center [391, 110] width 280 height 167
click at [513, 103] on icon "button" at bounding box center [512, 105] width 7 height 7
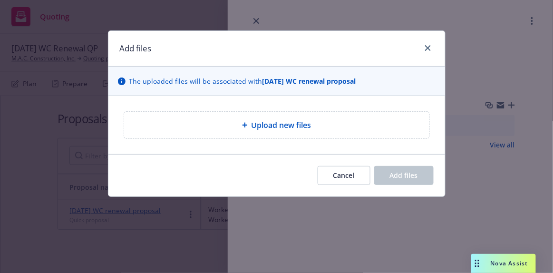
click at [325, 122] on div "Upload new files" at bounding box center [277, 124] width 290 height 11
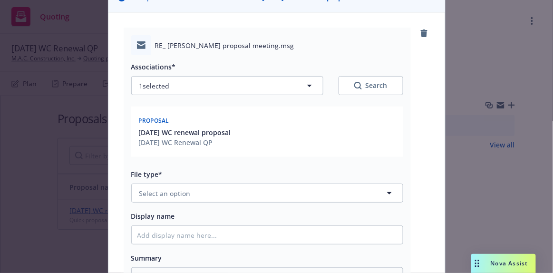
scroll to position [129, 0]
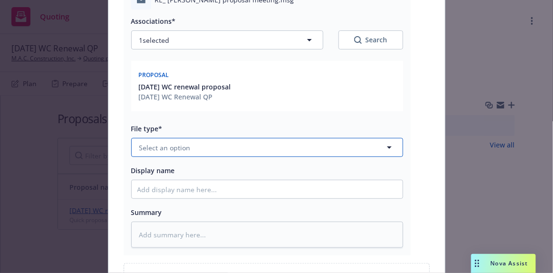
click at [185, 148] on span "Select an option" at bounding box center [164, 148] width 51 height 10
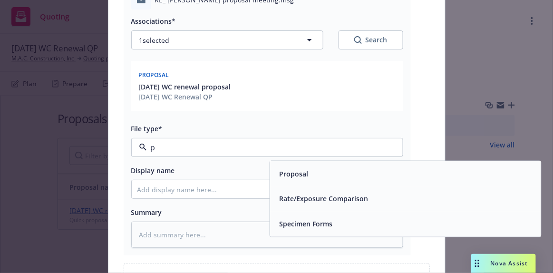
type input "pr"
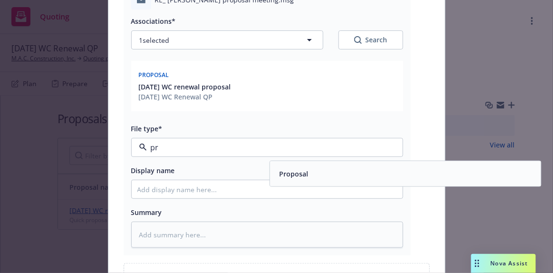
drag, startPoint x: 299, startPoint y: 173, endPoint x: 291, endPoint y: 174, distance: 8.7
click at [299, 173] on span "Proposal" at bounding box center [293, 174] width 29 height 10
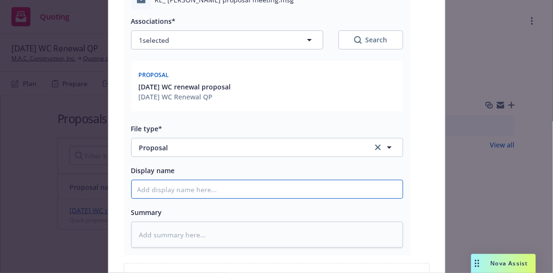
click at [207, 189] on input "Display name" at bounding box center [267, 189] width 271 height 18
type textarea "x"
type input "E"
type textarea "x"
type input "EM"
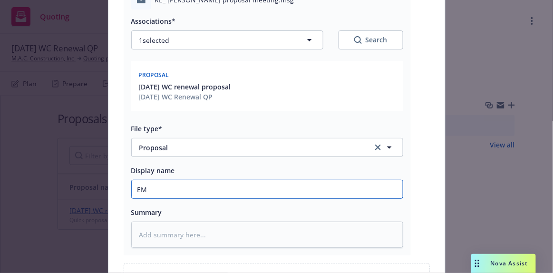
type textarea "x"
type input "EMT"
type textarea "x"
type input "EMTI"
type textarea "x"
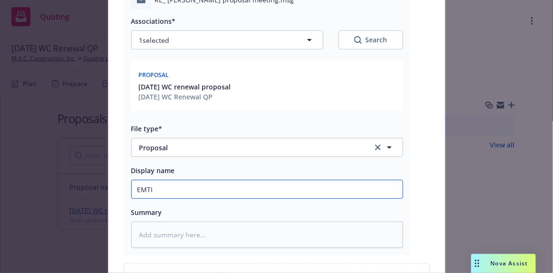
type input "EMTI"
type textarea "x"
type input "EMTI -"
type textarea "x"
type input "EMTI -"
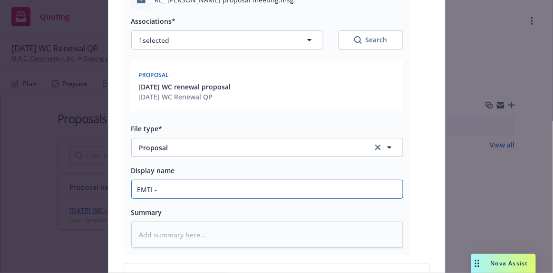
type textarea "x"
type input "EMTI - r"
type textarea "x"
type input "EMTI -"
type textarea "x"
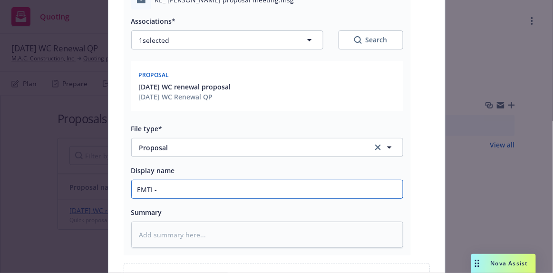
type input "EMTI - 1"
type textarea "x"
type input "EMTI - 10"
type textarea "x"
type input "EMTI - 10/"
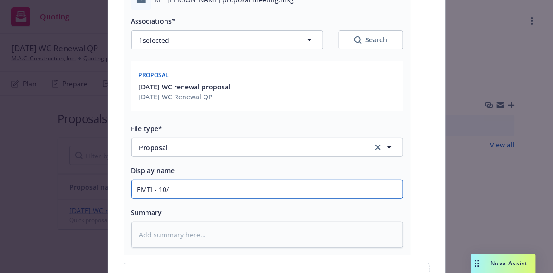
type textarea "x"
type input "EMTI - 10/1"
type textarea "x"
type input "EMTI - 10/1/"
type textarea "x"
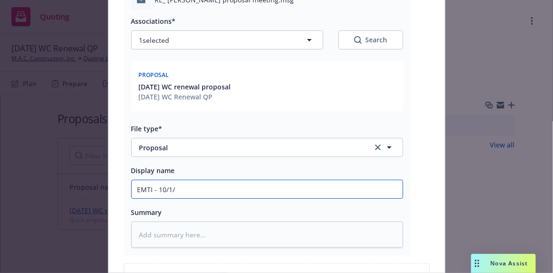
type input "EMTI - 10/1/2"
type textarea "x"
type input "EMTI - 10/1/20"
type textarea "x"
type input "EMTI - 10/1/202"
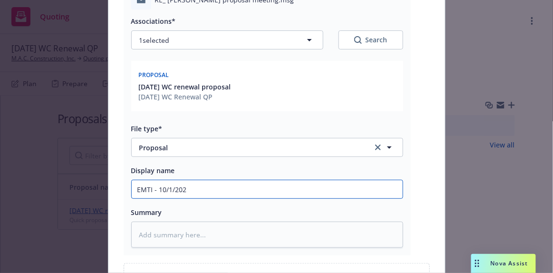
type textarea "x"
type input "EMTI - 10/1/2025"
type textarea "x"
type input "EMTI - 10/1/2025"
type textarea "x"
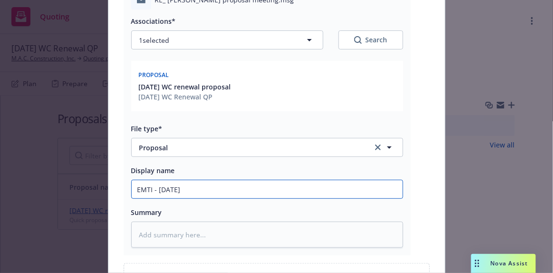
type input "EMTI - 10/1/2025 r"
type textarea "x"
type input "EMTI - 10/1/2025 re"
type textarea "x"
type input "EMTI - 10/1/2025 ren"
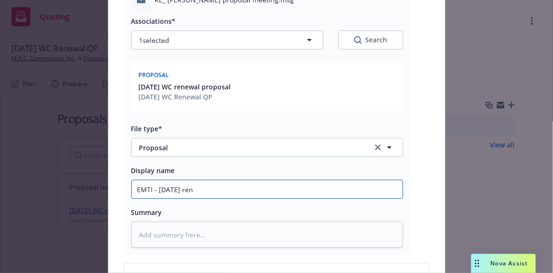
type textarea "x"
type input "EMTI - 10/1/2025 rene"
type textarea "x"
type input "EMTI - 10/1/2025 renew"
type textarea "x"
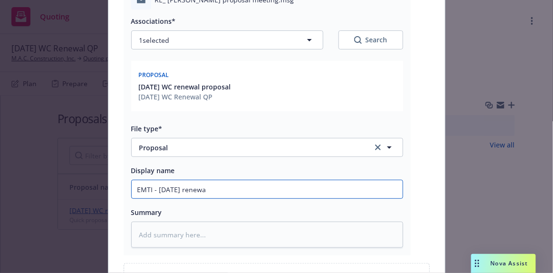
type input "EMTI - 10/1/2025 renewal"
type textarea "x"
type input "EMTI - 10/1/2025 renewal"
type textarea "x"
type input "EMTI - 10/1/2025 renewal p"
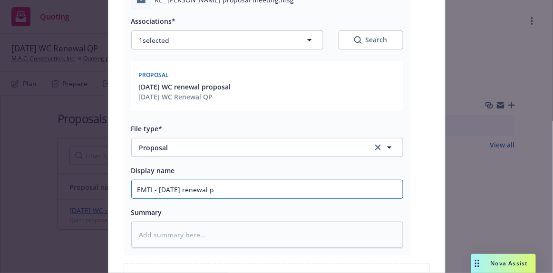
type textarea "x"
type input "EMTI - 10/1/2025 renewal pr"
type textarea "x"
type input "EMTI - 10/1/2025 renewal pro"
type textarea "x"
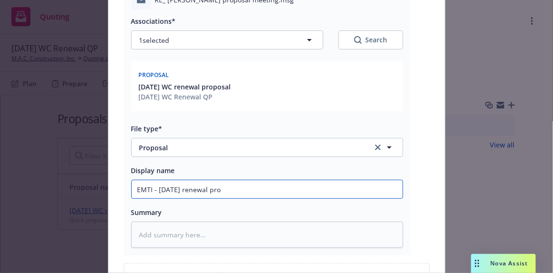
type input "EMTI - 10/1/2025 renewal proo"
type textarea "x"
type input "EMTI - 10/1/2025 renewal pro"
type textarea "x"
type input "EMTI - 10/1/2025 renewal prop"
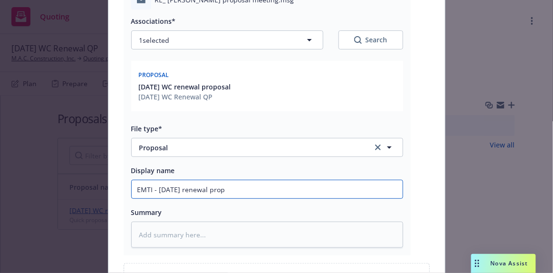
type textarea "x"
type input "EMTI - 10/1/2025 renewal propo"
type textarea "x"
type input "EMTI - 10/1/2025 renewal propos"
type textarea "x"
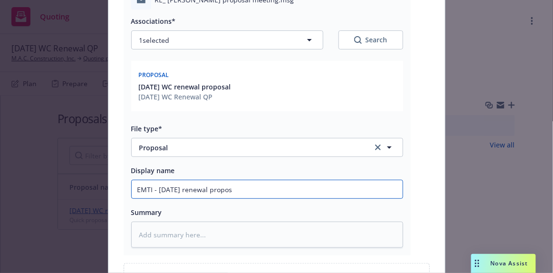
type input "EMTI - 10/1/2025 renewal proposa"
type textarea "x"
type input "EMTI - 10/1/2025 renewal proposal"
type textarea "x"
type input "EMTI - 10/1/2025 renewal proposal e"
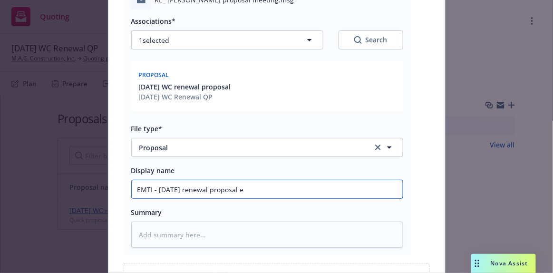
type textarea "x"
type input "EMTI - 10/1/2025 renewal proposal em"
type textarea "x"
type input "EMTI - 10/1/2025 renewal proposal ema"
type textarea "x"
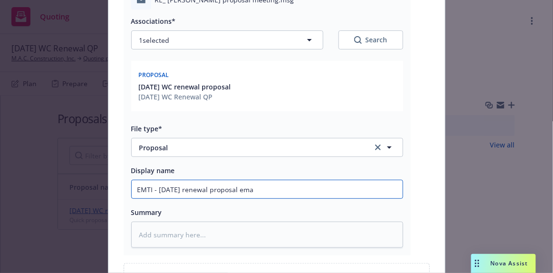
type input "EMTI - 10/1/2025 renewal proposal emai"
type textarea "x"
type input "EMTI - 10/1/2025 renewal proposal email"
type textarea "x"
type input "EMTI - 10/1/2025 renewal proposal email"
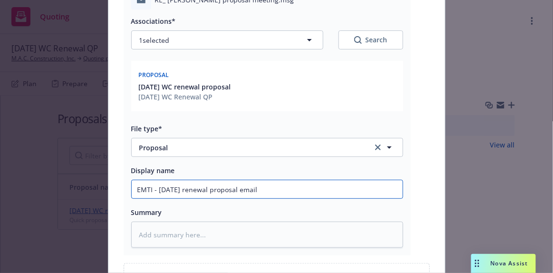
type textarea "x"
type input "EMTI - 10/1/2025 renewal proposal email"
type textarea "x"
type input "EMTI - 10/1/2025 renewal proposal emaile"
type textarea "x"
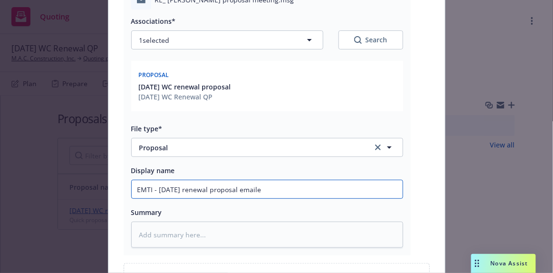
type input "EMTI - 10/1/2025 renewal proposal emailed"
type textarea "x"
type input "EMTI - 10/1/2025 renewal proposal emailed"
type textarea "x"
type input "EMTI - 10/1/2025 renewal proposal emailed t"
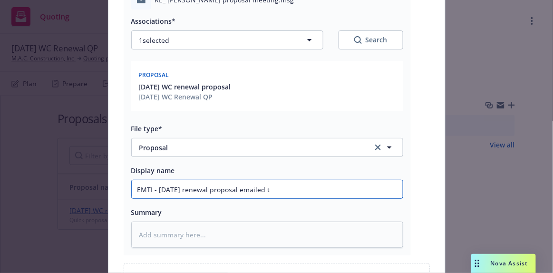
type textarea "x"
type input "EMTI - 10/1/2025 renewal proposal emailed to"
type textarea "x"
type input "EMTI - 10/1/2025 renewal proposal emailed to"
type textarea "x"
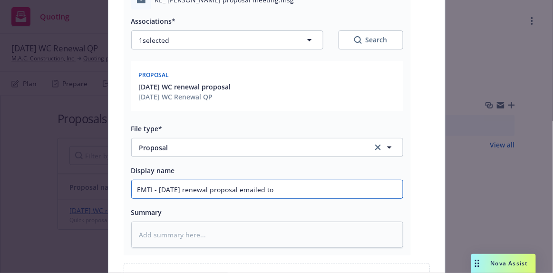
type input "EMTI - 10/1/2025 renewal proposal emailed to i"
type textarea "x"
type input "EMTI - 10/1/2025 renewal proposal emailed to in"
type textarea "x"
type input "EMTI - 10/1/2025 renewal proposal emailed to ins"
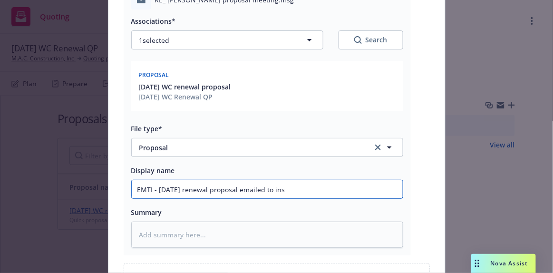
type textarea "x"
type input "EMTI - 10/1/2025 renewal proposal emailed to insu"
type textarea "x"
type input "EMTI - 10/1/2025 renewal proposal emailed to insur"
type textarea "x"
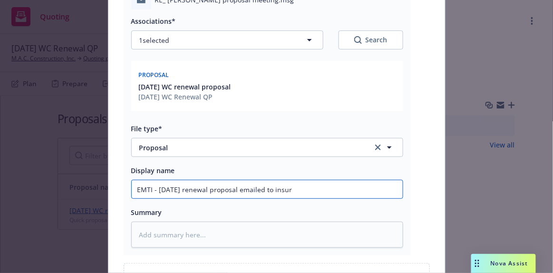
type input "EMTI - 10/1/2025 renewal proposal emailed to insure"
type textarea "x"
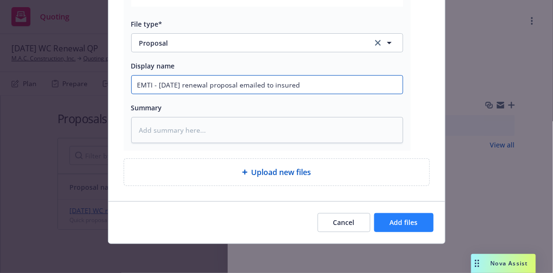
type input "EMTI - 10/1/2025 renewal proposal emailed to insured"
click at [402, 221] on span "Add files" at bounding box center [404, 222] width 28 height 9
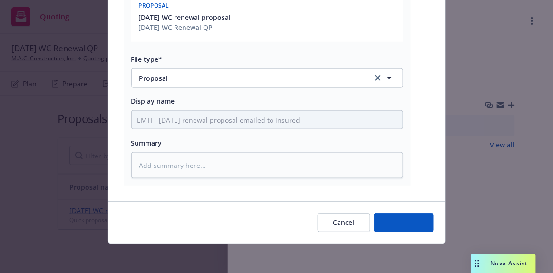
type textarea "x"
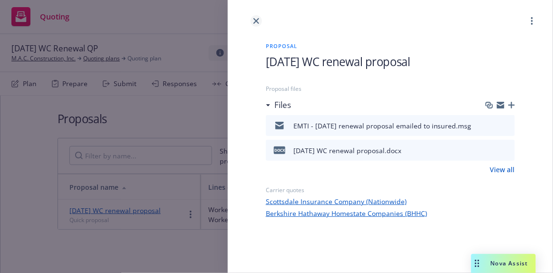
click at [258, 20] on icon "close" at bounding box center [257, 21] width 6 height 6
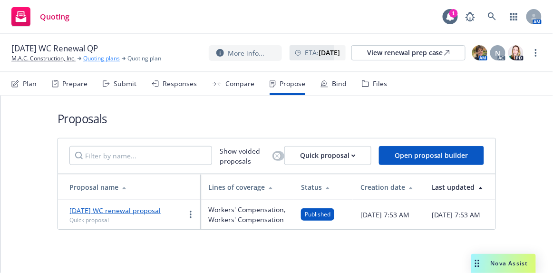
click at [106, 60] on link "Quoting plans" at bounding box center [101, 58] width 37 height 9
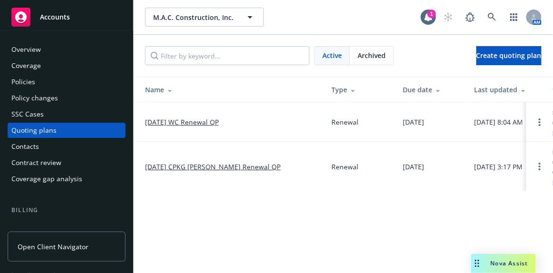
click at [176, 122] on link "[DATE] WC Renewal QP" at bounding box center [182, 122] width 74 height 10
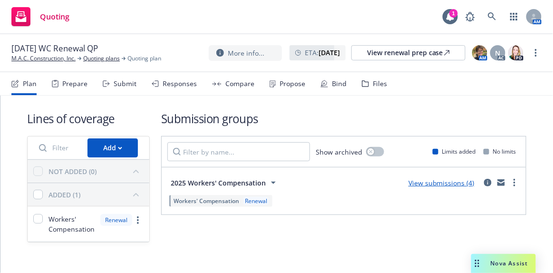
click at [453, 182] on link "View submissions (4)" at bounding box center [442, 182] width 66 height 9
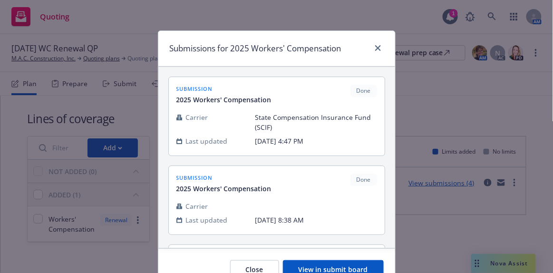
click at [354, 265] on button "View in submit board" at bounding box center [333, 269] width 101 height 19
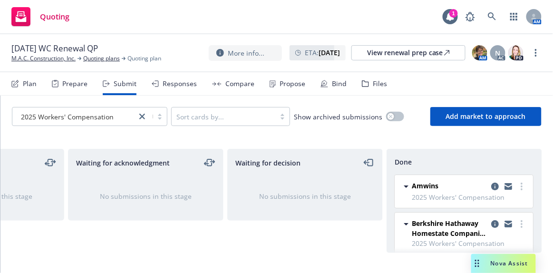
scroll to position [43, 0]
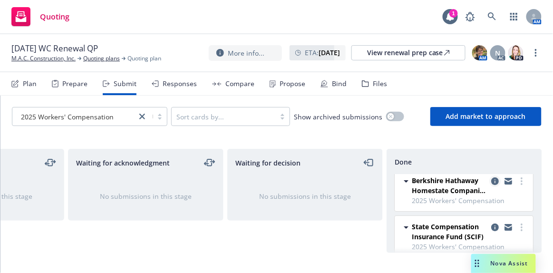
click at [492, 181] on icon "copy logging email" at bounding box center [496, 181] width 8 height 8
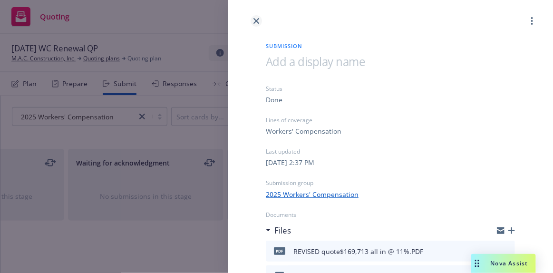
click at [255, 23] on icon "close" at bounding box center [257, 21] width 6 height 6
